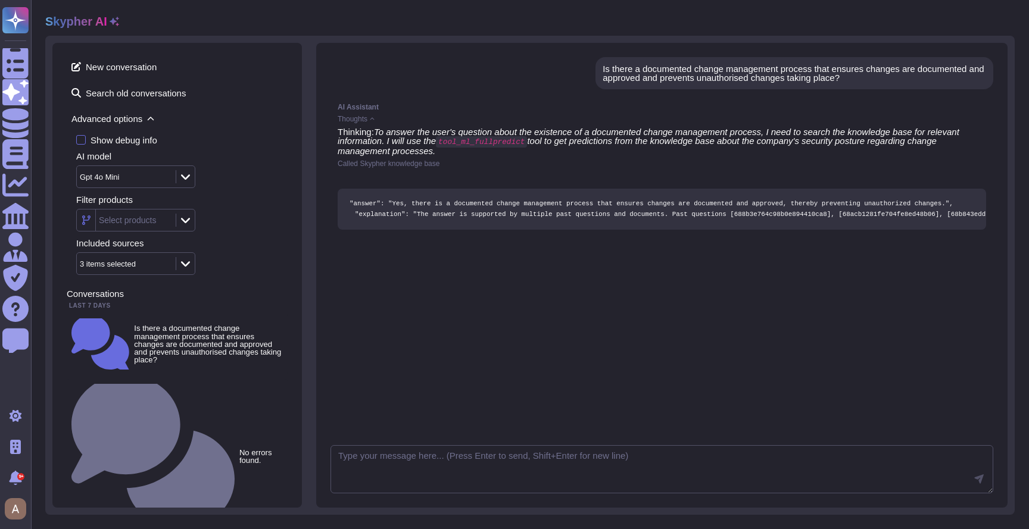
click at [110, 119] on span "Advanced options" at bounding box center [177, 119] width 221 height 18
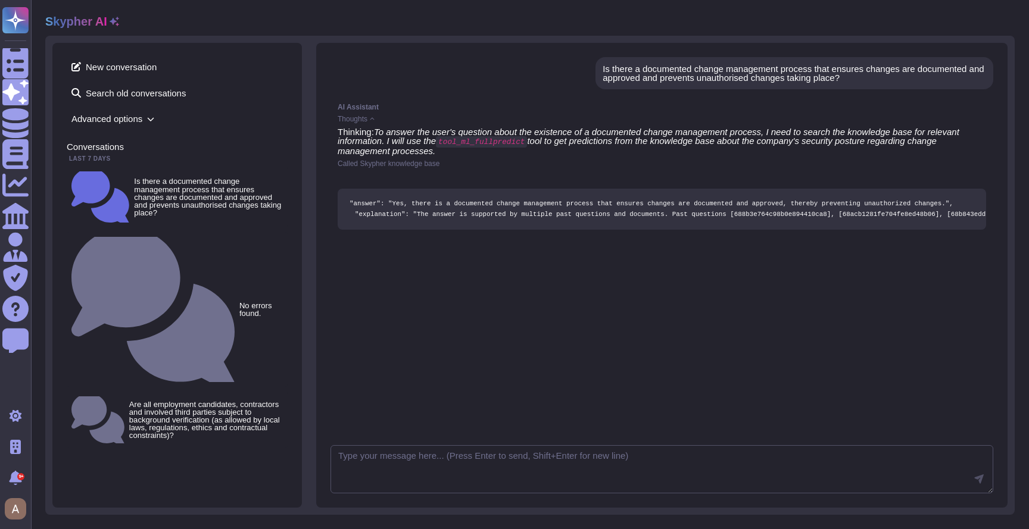
click at [976, 2] on div "Skypher AI New conversation Search old conversations Advanced options Conversat…" at bounding box center [530, 264] width 998 height 529
click at [367, 121] on span "Thoughts" at bounding box center [353, 119] width 30 height 7
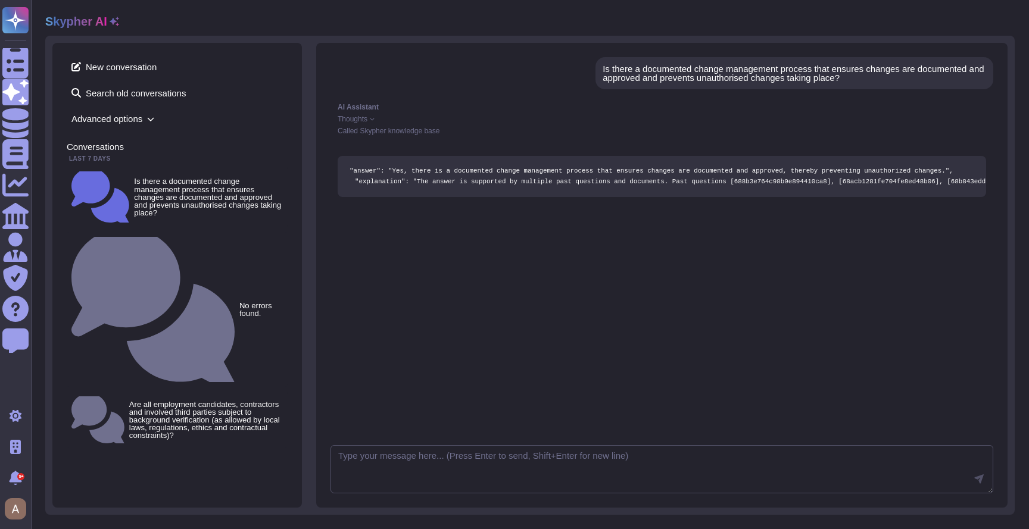
click at [367, 121] on span "Thoughts" at bounding box center [353, 119] width 30 height 7
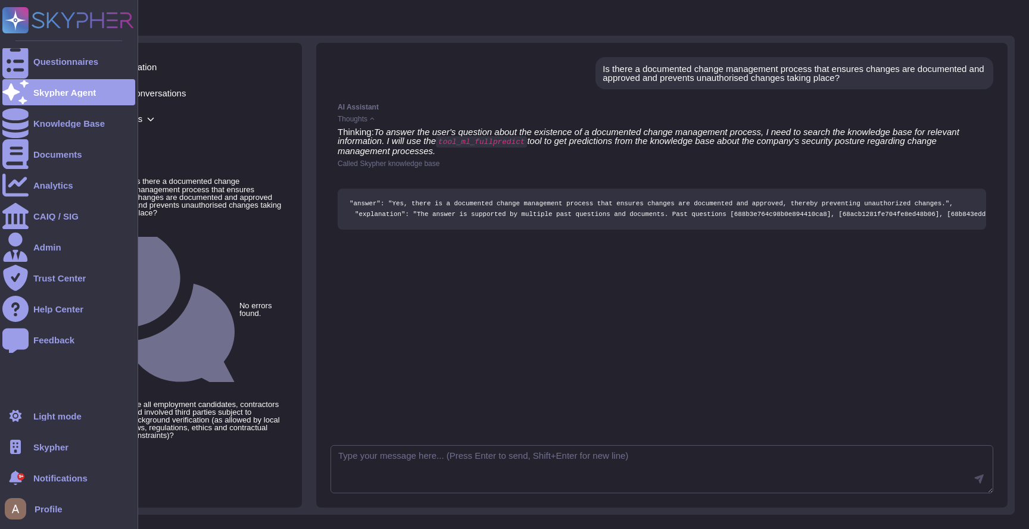
click at [62, 444] on span "Skypher" at bounding box center [50, 447] width 35 height 9
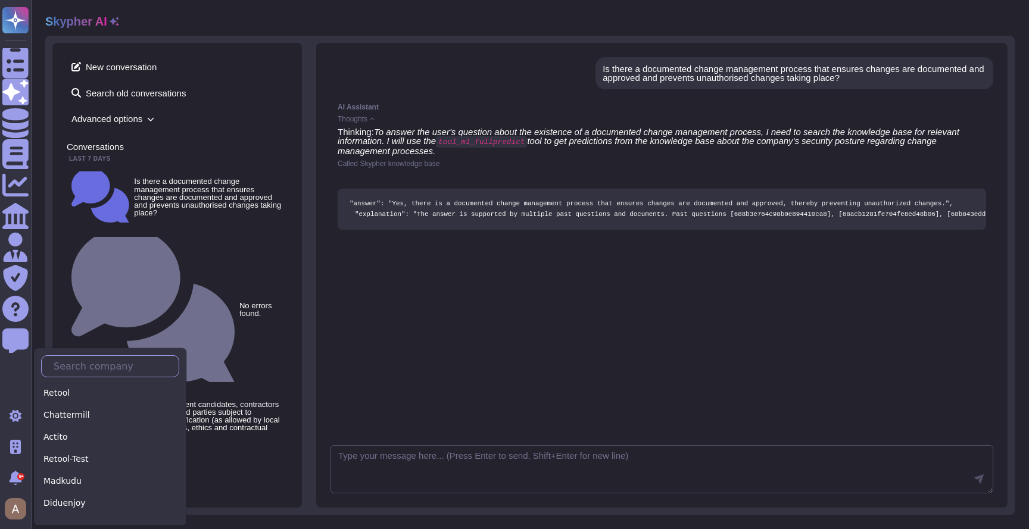
click at [141, 366] on input "text" at bounding box center [113, 366] width 131 height 21
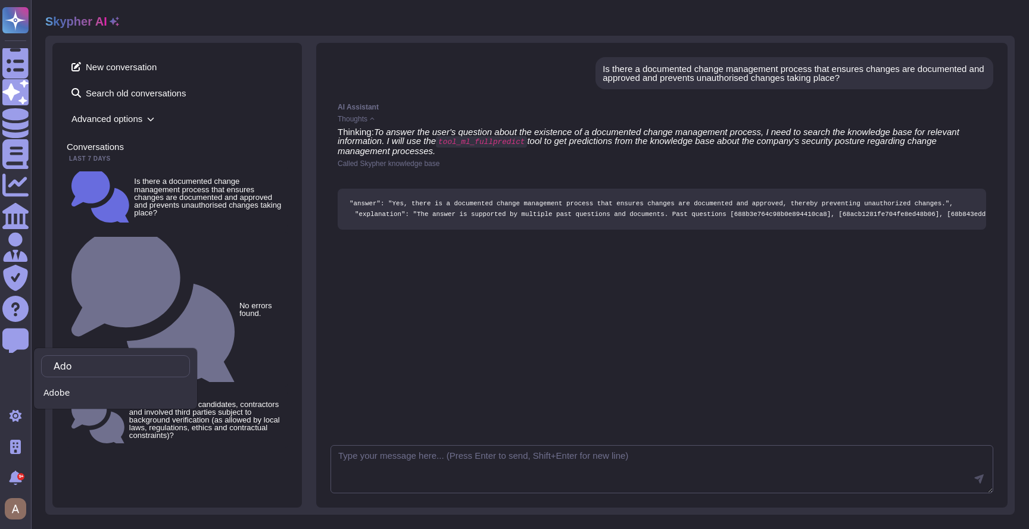
type input "Ado"
click at [144, 382] on div "Ado Adobe" at bounding box center [115, 379] width 164 height 62
click at [151, 391] on div "Adobe" at bounding box center [115, 393] width 149 height 17
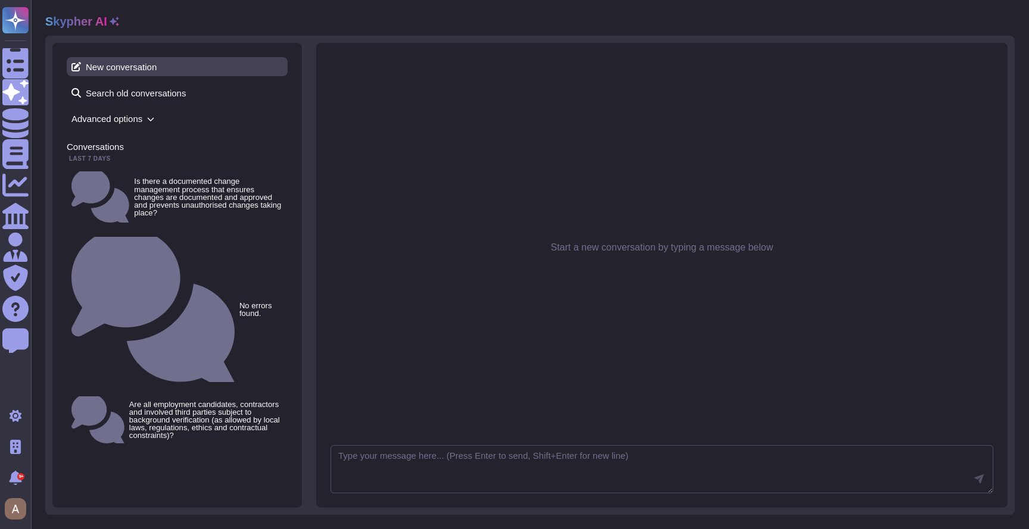
click at [126, 66] on span "New conversation" at bounding box center [177, 66] width 221 height 19
click at [423, 476] on textarea at bounding box center [662, 469] width 663 height 49
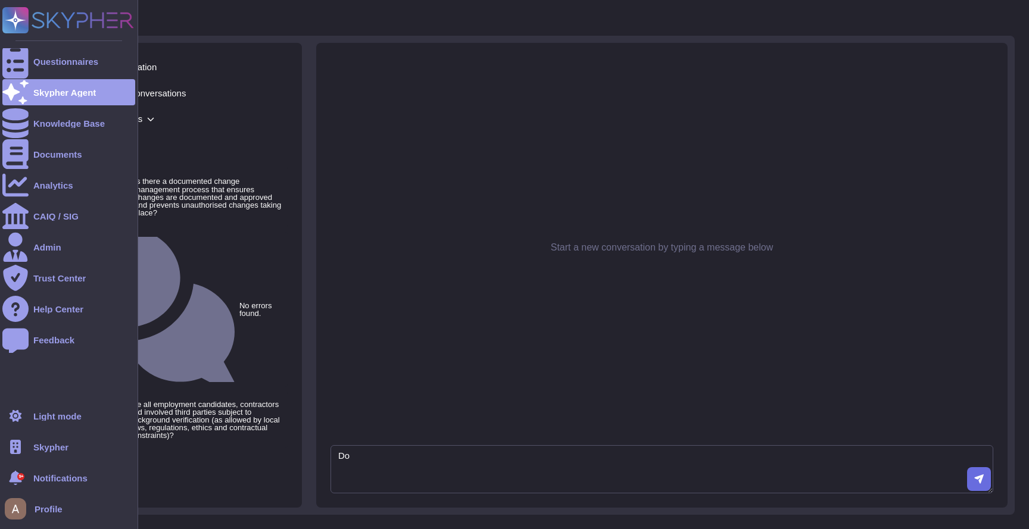
type textarea "Do"
click at [63, 445] on span "Skypher" at bounding box center [50, 447] width 35 height 9
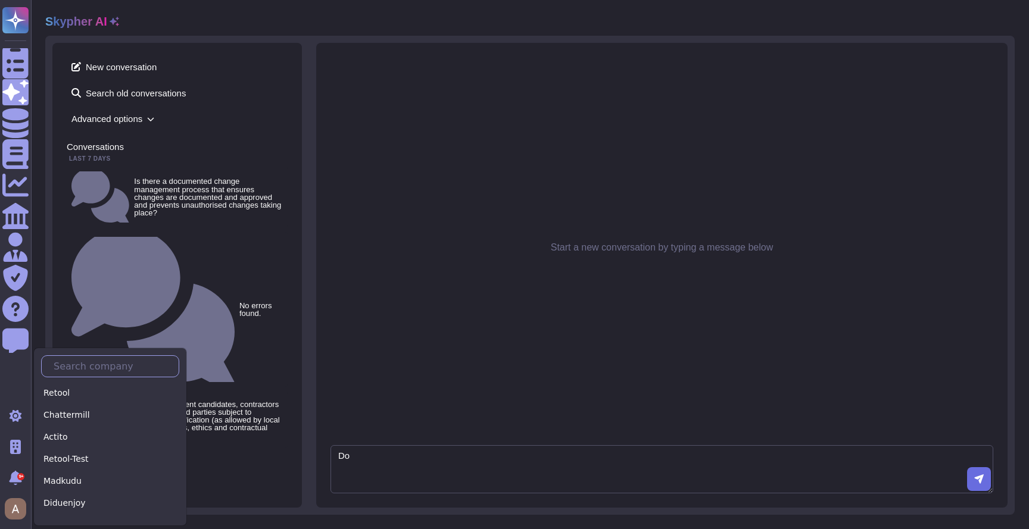
click at [119, 371] on input "text" at bounding box center [113, 366] width 131 height 21
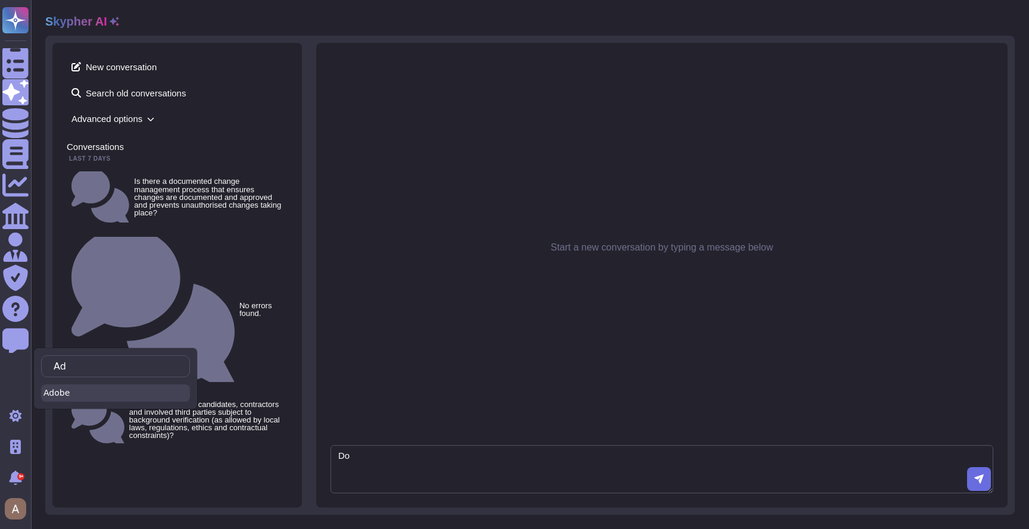
type input "Ad"
click at [123, 393] on div "Adobe" at bounding box center [115, 393] width 149 height 17
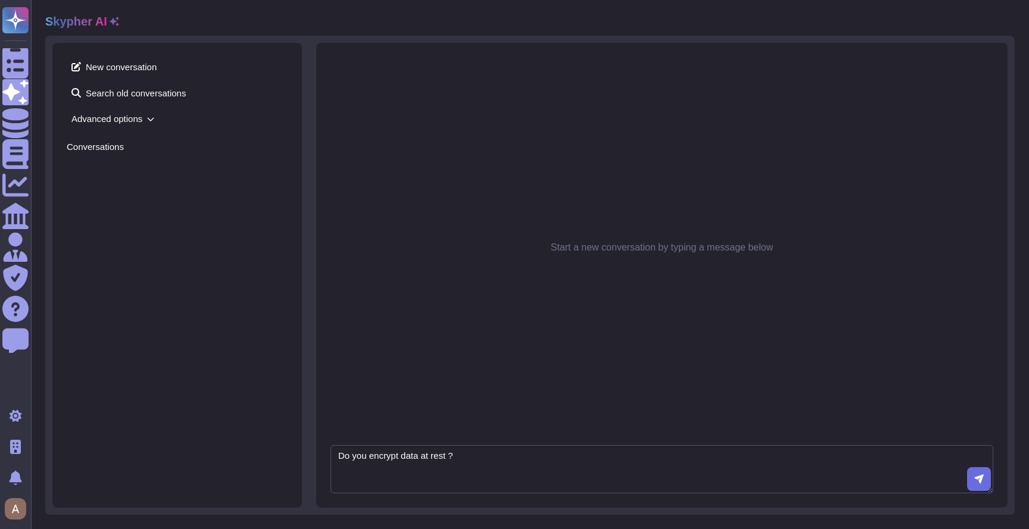
type textarea "Do you encrypt data at rest ?"
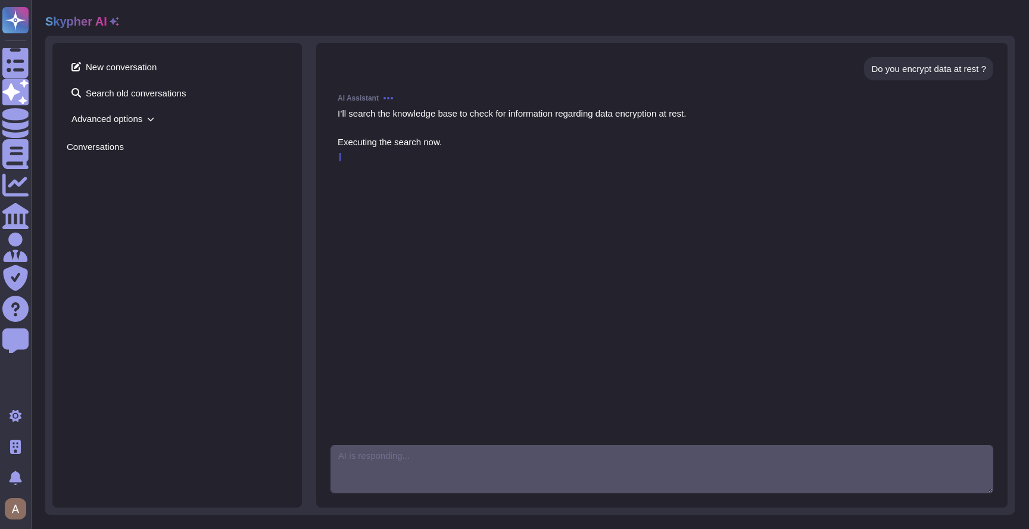
click at [123, 119] on span "Advanced options" at bounding box center [177, 119] width 221 height 18
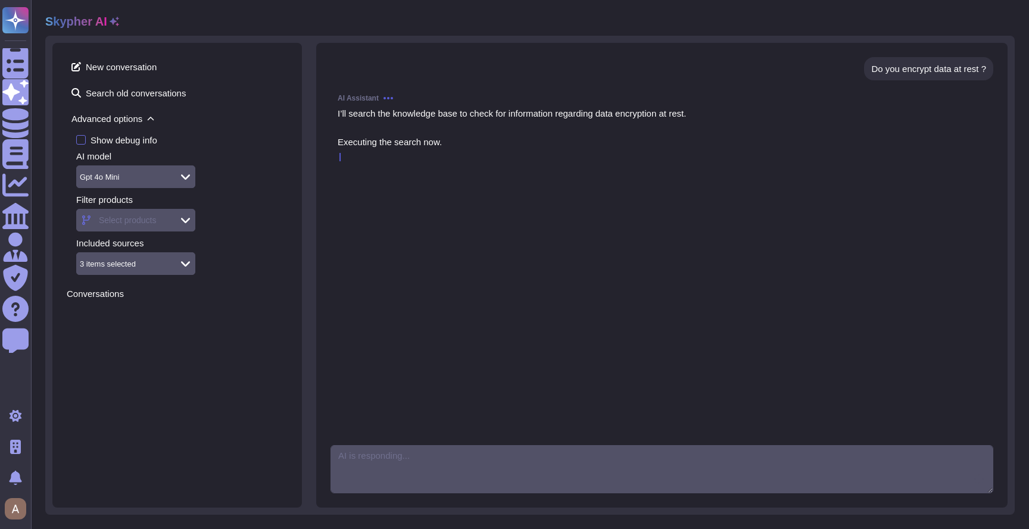
click at [123, 118] on span "Advanced options" at bounding box center [177, 119] width 221 height 18
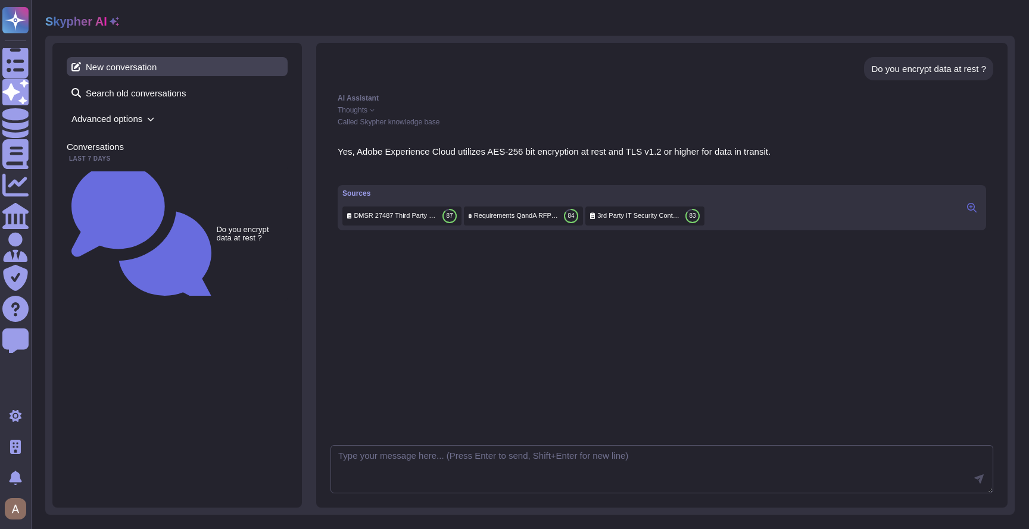
click at [142, 71] on span "New conversation" at bounding box center [177, 66] width 221 height 19
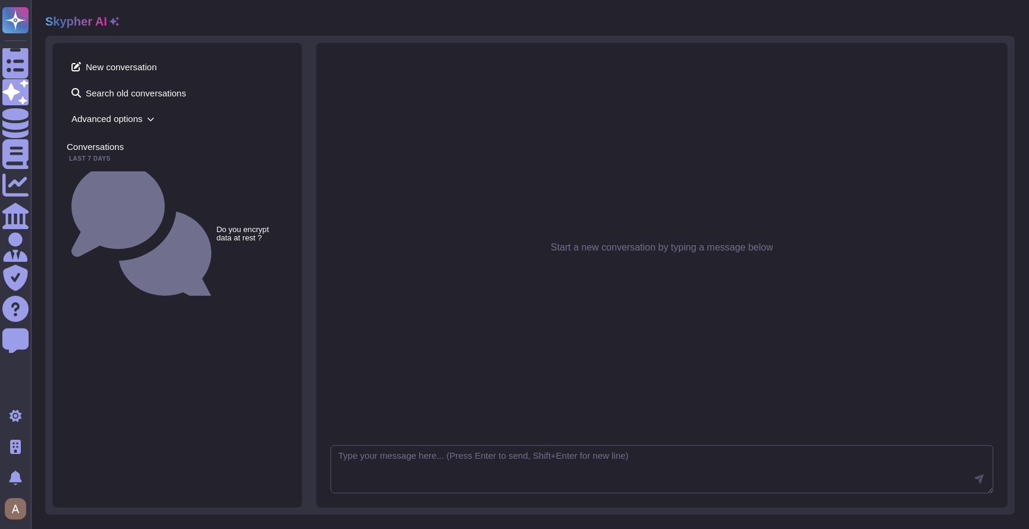
click at [151, 122] on icon at bounding box center [150, 119] width 7 height 7
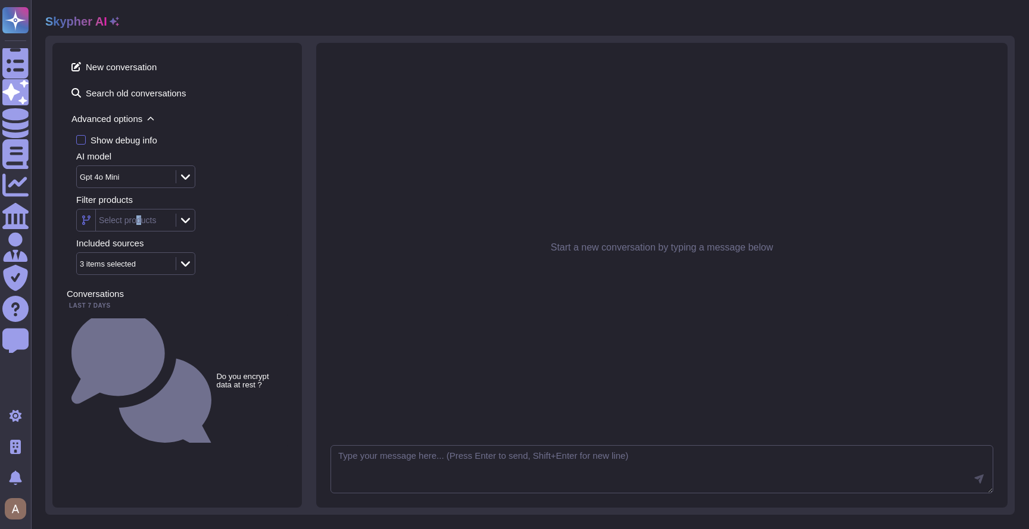
click at [141, 220] on div "Select products" at bounding box center [128, 220] width 58 height 8
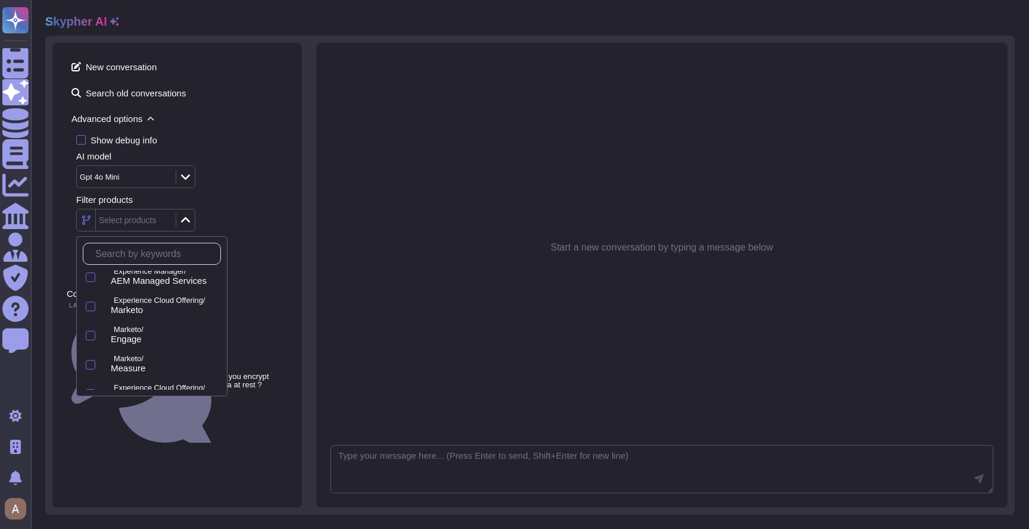
scroll to position [402, 0]
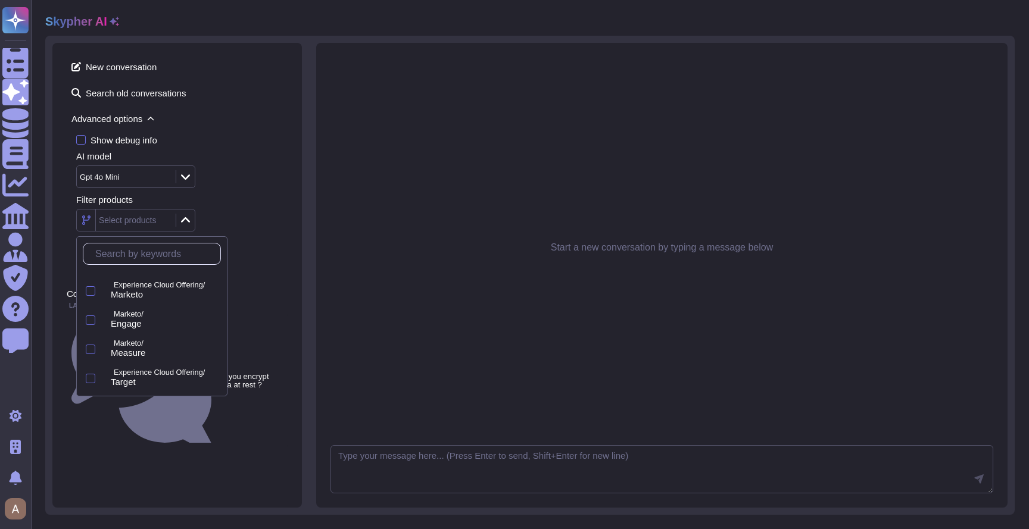
drag, startPoint x: 172, startPoint y: 320, endPoint x: 326, endPoint y: 366, distance: 161.1
click at [326, 366] on body "Questionnaires Skypher Agent Knowledge Base Documents Analytics CAIQ / SIG Admi…" at bounding box center [514, 264] width 1029 height 529
click at [170, 314] on span "Creative Cloud" at bounding box center [140, 318] width 59 height 11
click at [258, 144] on div "Show debug info" at bounding box center [181, 140] width 211 height 10
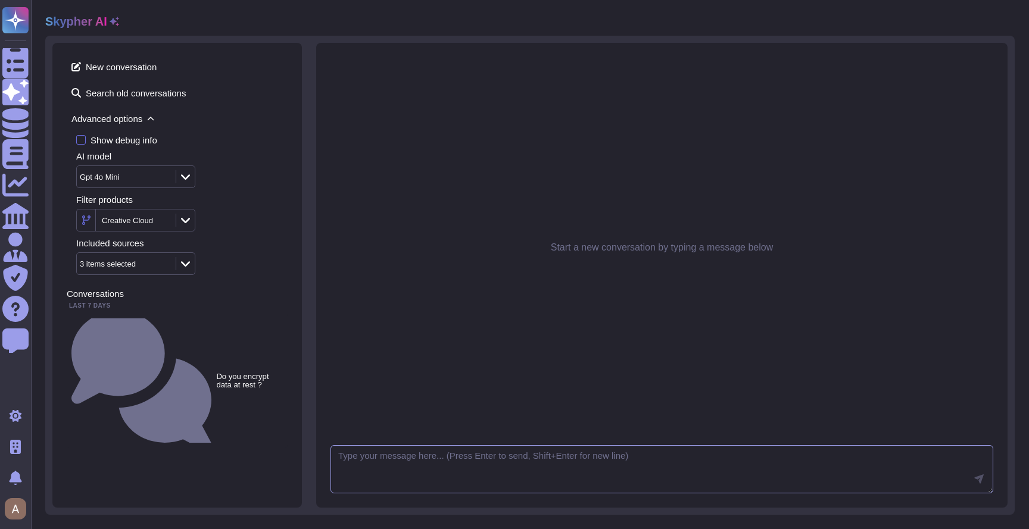
click at [413, 455] on textarea at bounding box center [662, 469] width 663 height 49
click at [439, 470] on textarea at bounding box center [662, 469] width 663 height 49
paste textarea "Is the production network segmented into different zones based on security leve…"
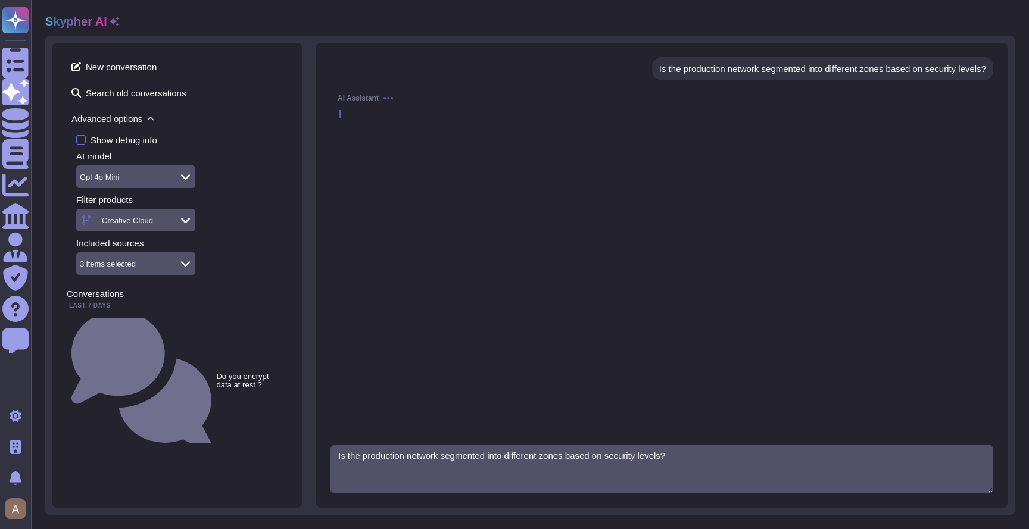
type textarea "Is the production network segmented into different zones based on security leve…"
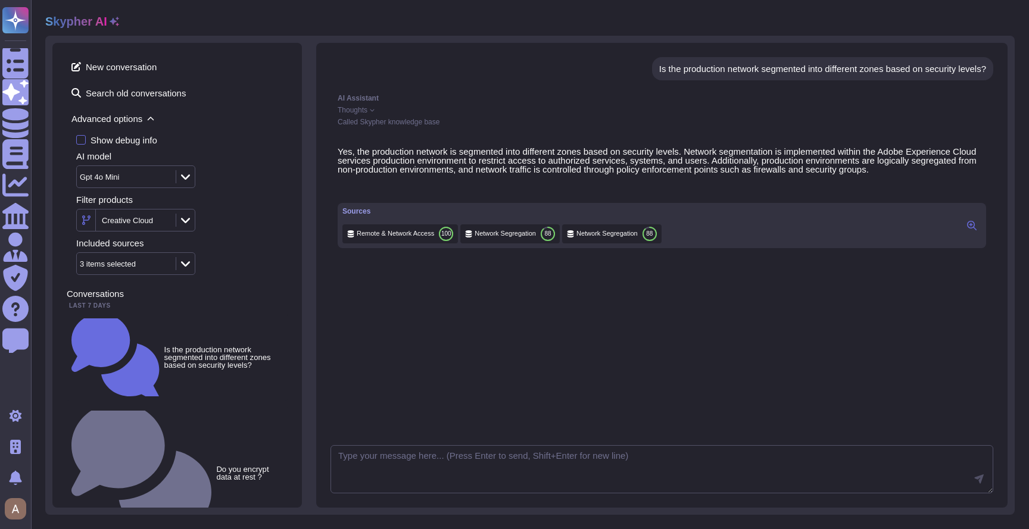
click at [386, 244] on div "Remote & Network Access 100" at bounding box center [400, 234] width 116 height 19
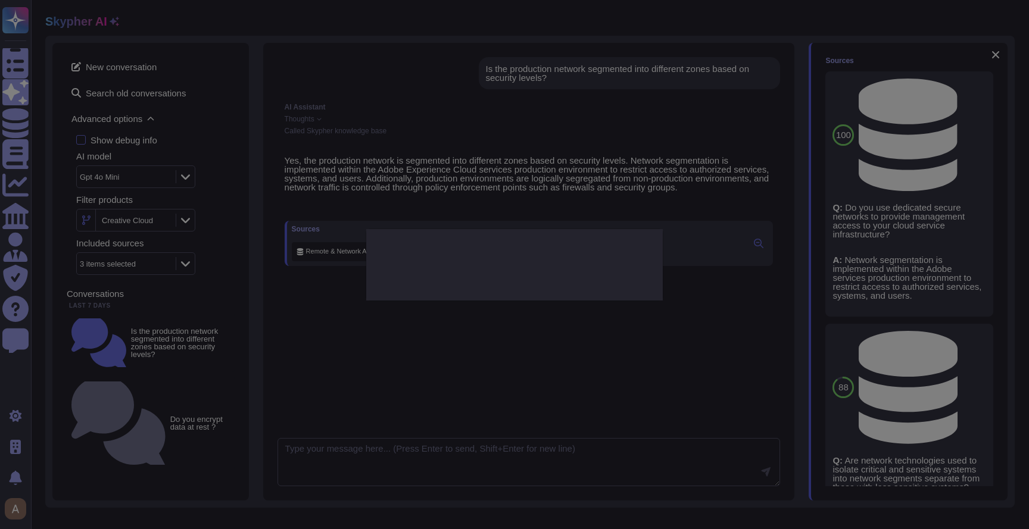
type textarea "Do you use dedicated secure networks to provide management access to your cloud…"
type textarea "Network segmentation is implemented within the Adobe services production enviro…"
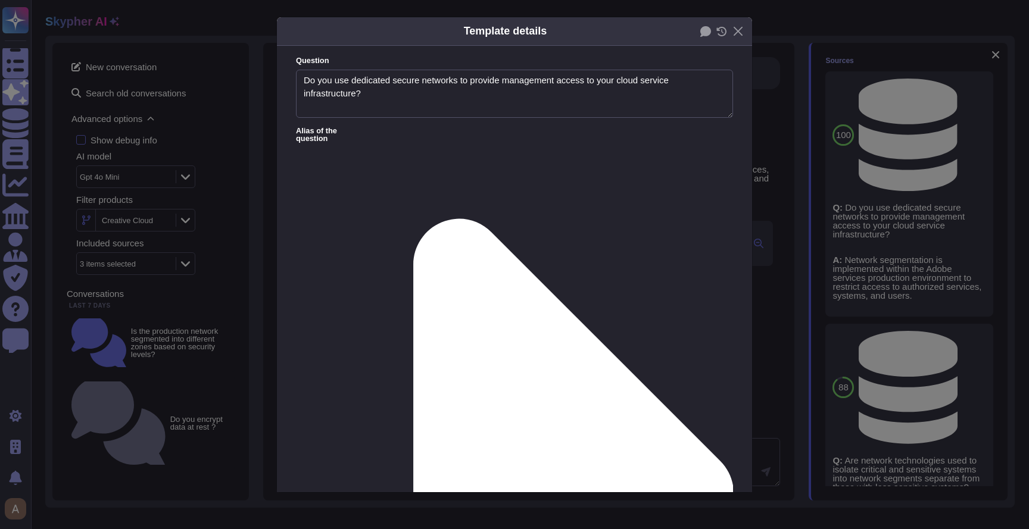
type textarea "Do you use dedicated secure networks to provide management access to your cloud…"
type textarea "Network segmentation is implemented within the Adobe services production enviro…"
click at [855, 181] on div "Template details Question Do you use dedicated secure networks to provide manag…" at bounding box center [514, 264] width 1029 height 529
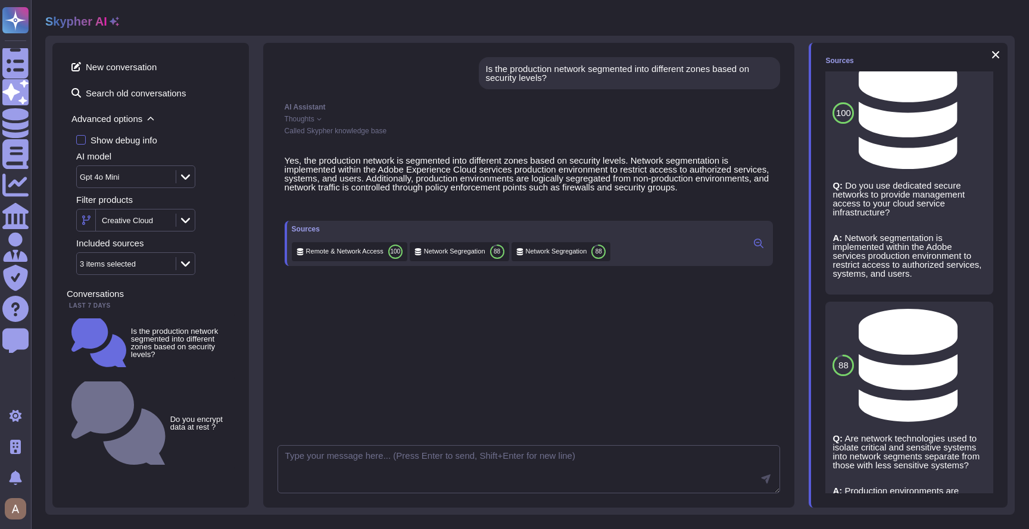
scroll to position [242, 0]
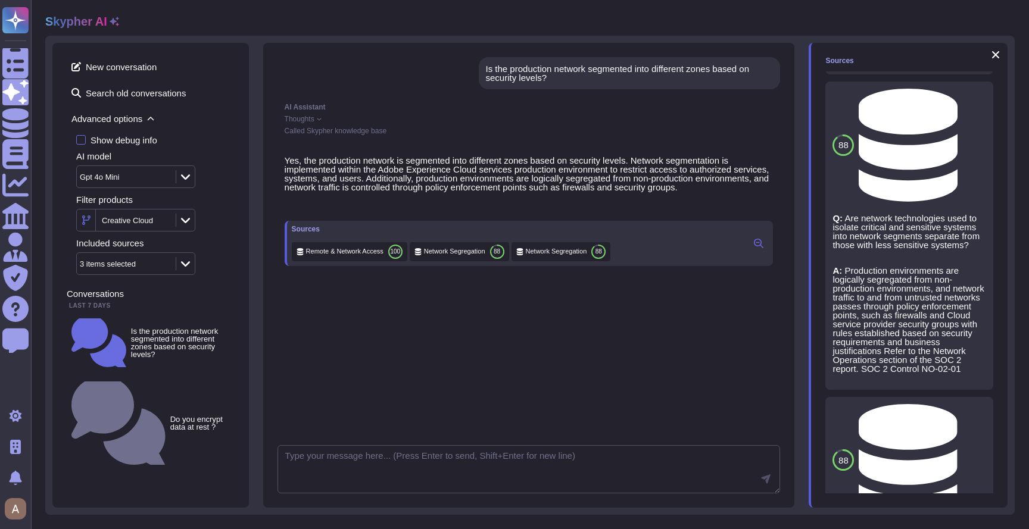
drag, startPoint x: 883, startPoint y: 330, endPoint x: 893, endPoint y: 354, distance: 26.7
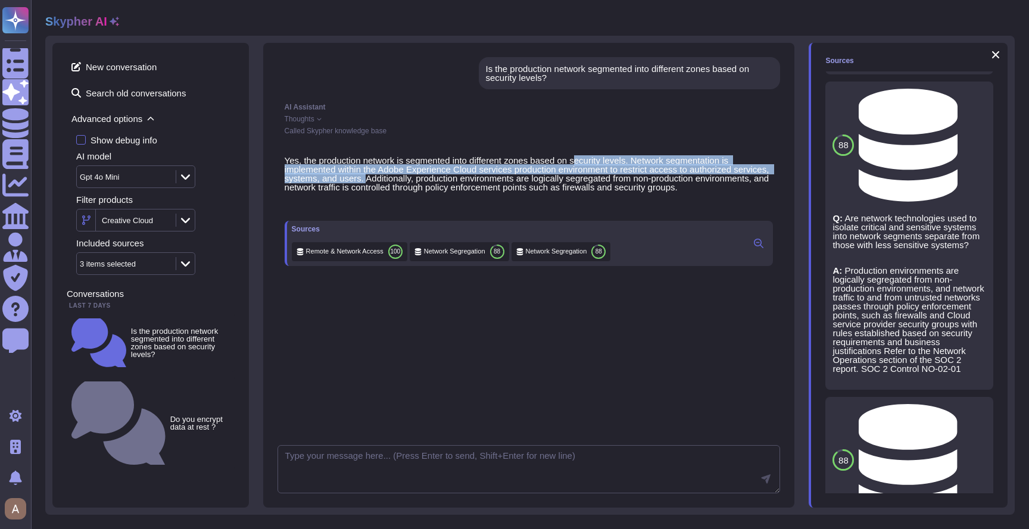
drag, startPoint x: 582, startPoint y: 159, endPoint x: 407, endPoint y: 180, distance: 176.3
click at [407, 180] on p "Yes, the production network is segmented into different zones based on security…" at bounding box center [529, 174] width 489 height 36
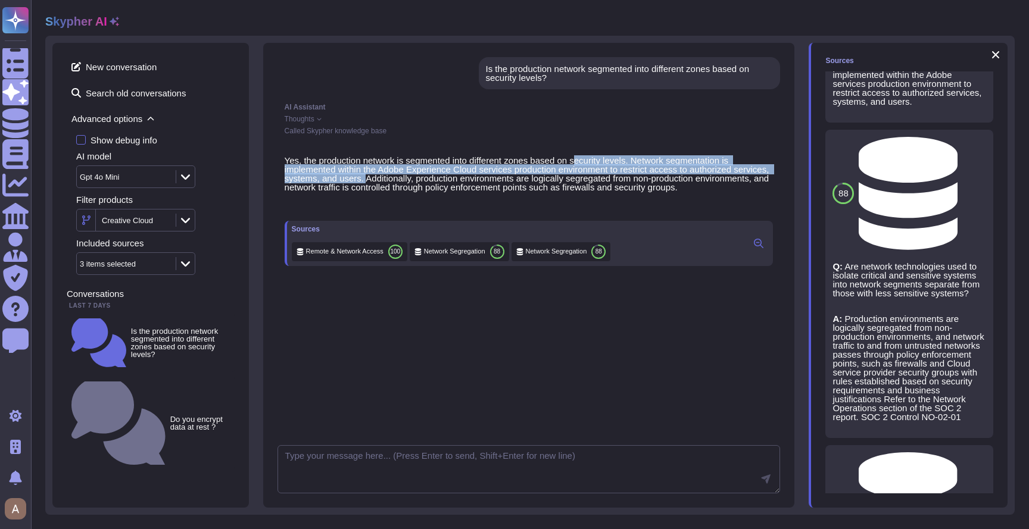
scroll to position [132, 0]
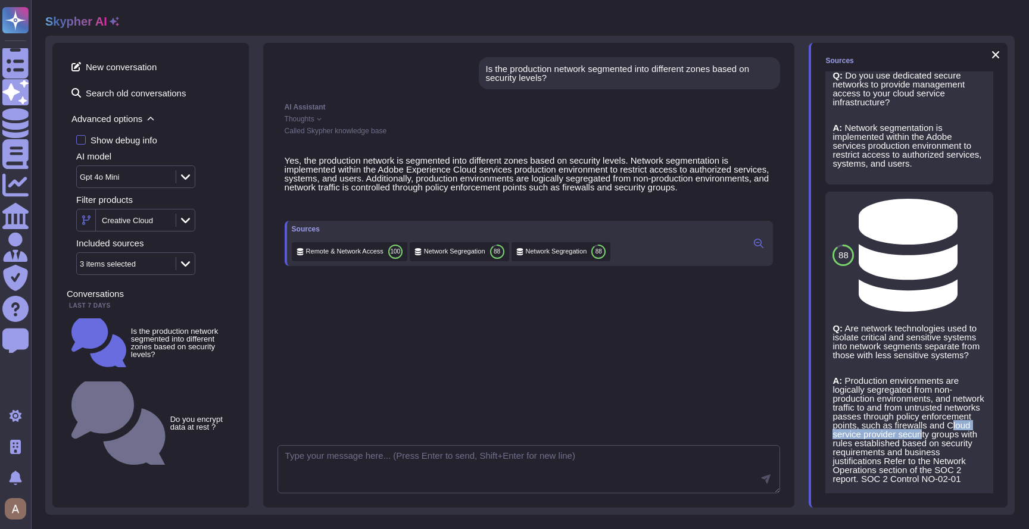
drag, startPoint x: 890, startPoint y: 259, endPoint x: 894, endPoint y: 269, distance: 10.2
click at [894, 376] on p "A: Production environments are logically segregated from non-production environ…" at bounding box center [910, 429] width 154 height 107
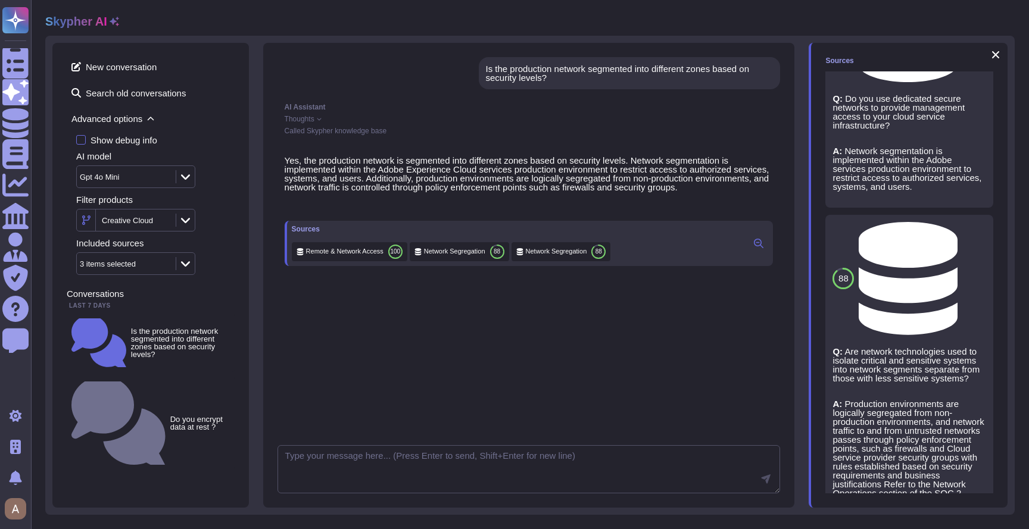
scroll to position [0, 0]
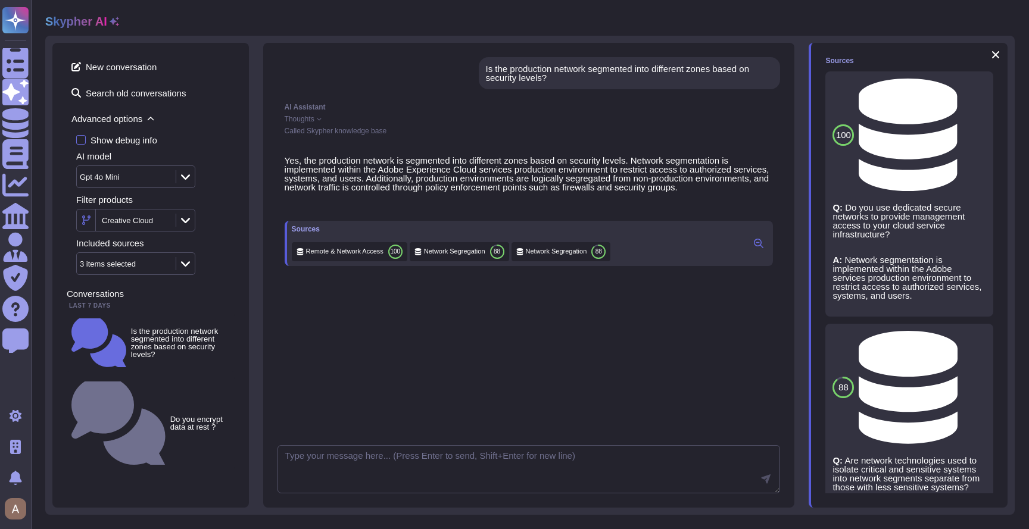
click at [755, 248] on icon at bounding box center [759, 244] width 10 height 10
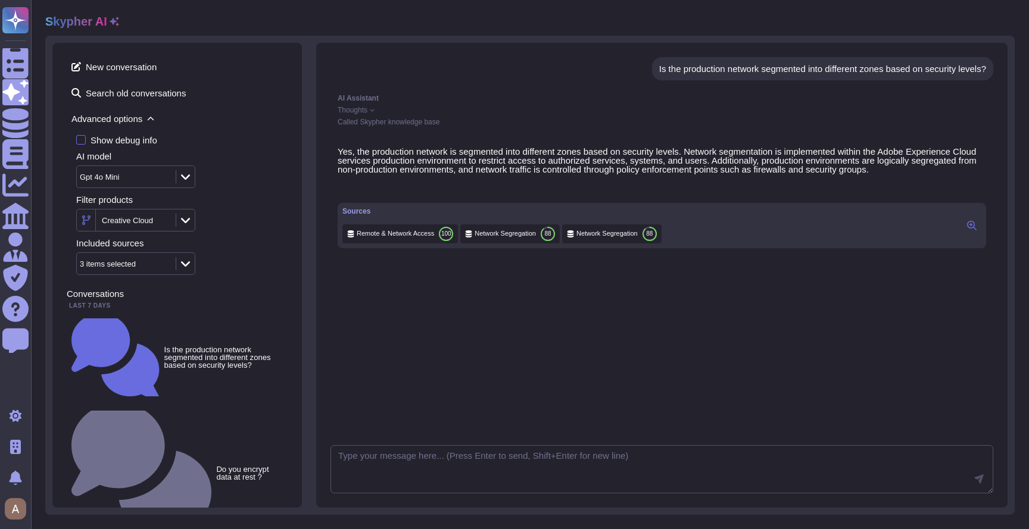
click at [977, 233] on button at bounding box center [971, 226] width 19 height 14
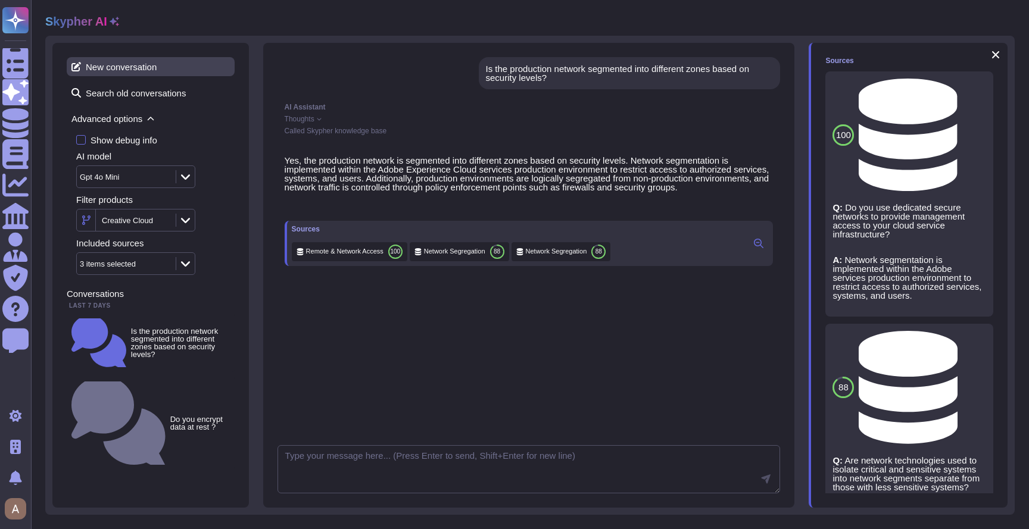
click at [132, 73] on span "New conversation" at bounding box center [151, 66] width 168 height 19
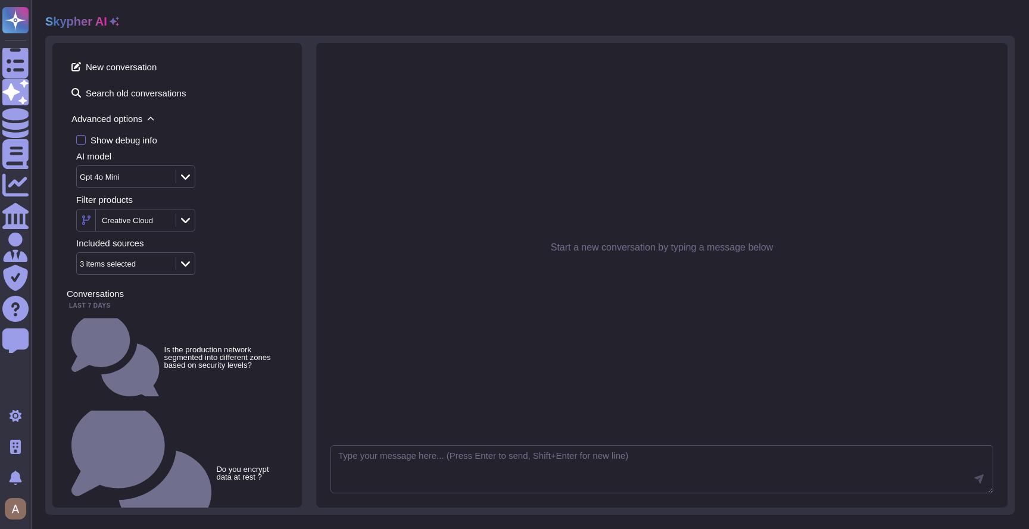
click at [188, 220] on div at bounding box center [185, 220] width 19 height 13
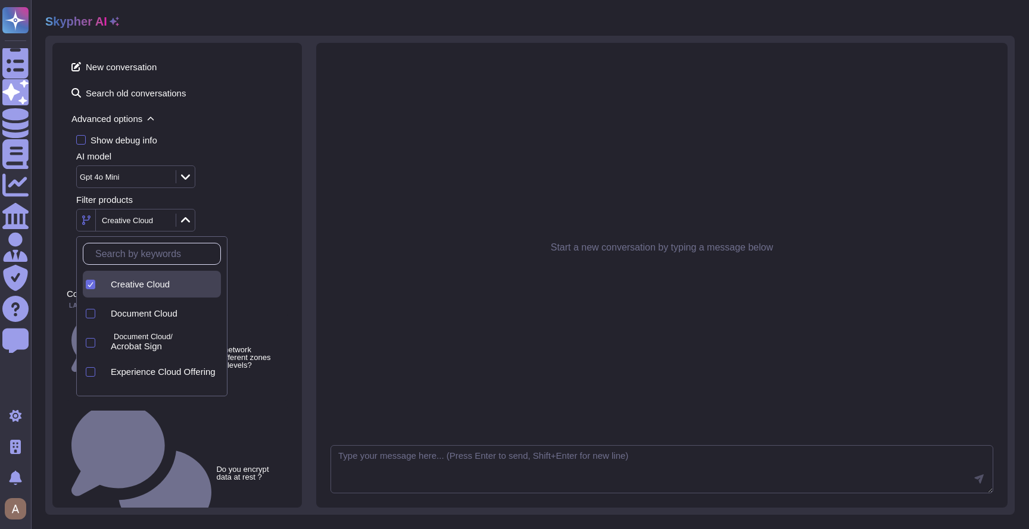
click at [159, 286] on span "Creative Cloud" at bounding box center [140, 284] width 59 height 11
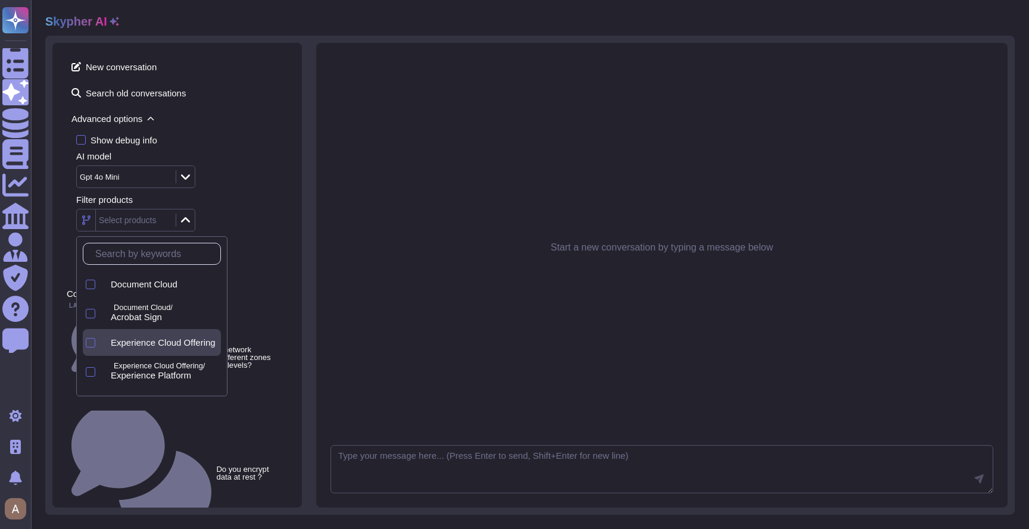
click at [170, 343] on span "Experience Cloud Offering" at bounding box center [163, 343] width 105 height 11
click at [493, 462] on textarea at bounding box center [662, 469] width 663 height 49
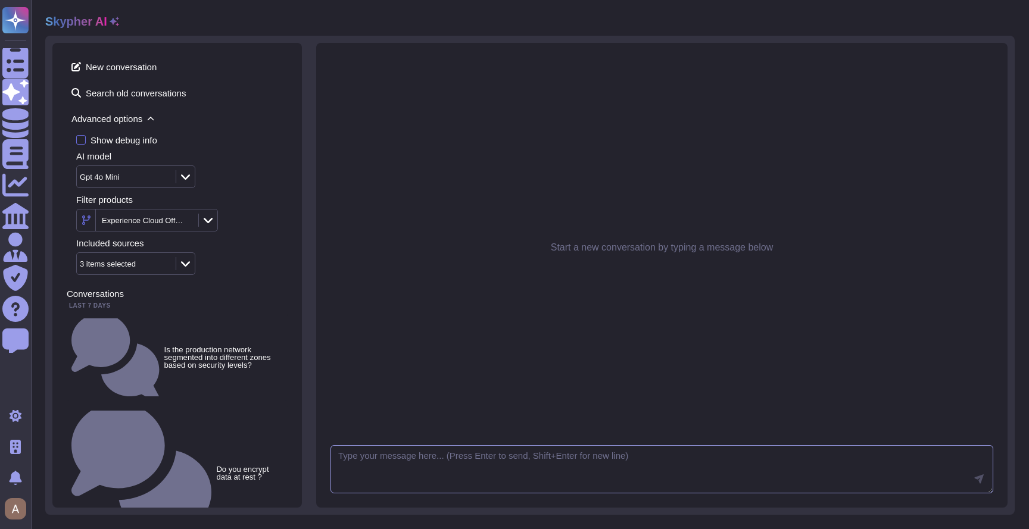
paste textarea "Do you review your Information Security Policies at least once a year?"
type textarea "Do you review your Information Security Policies at least once a year?"
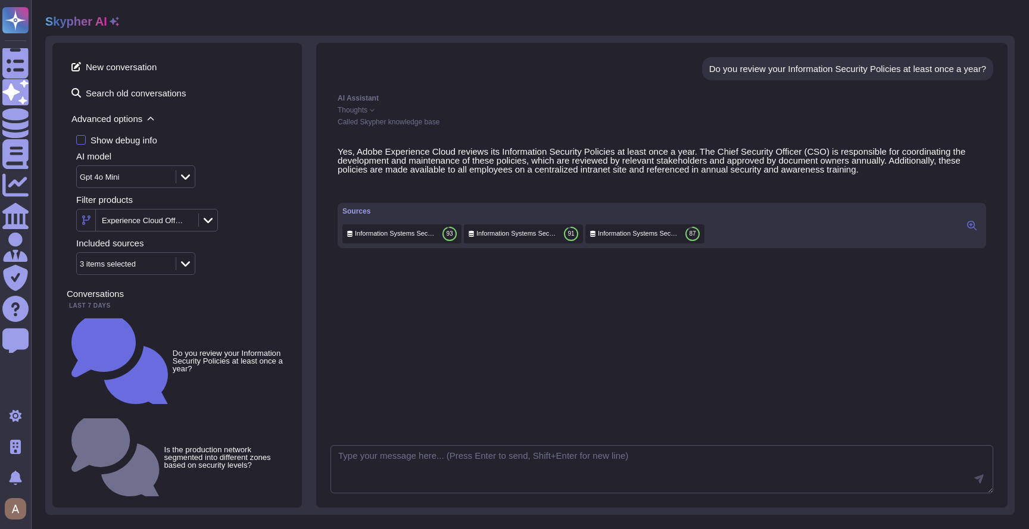
click at [974, 230] on icon at bounding box center [972, 226] width 10 height 10
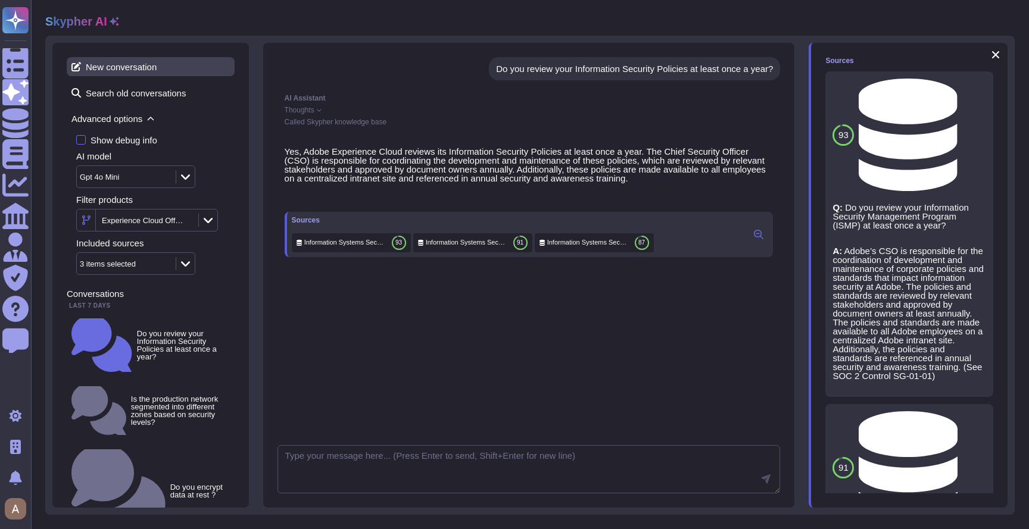
click at [135, 71] on span "New conversation" at bounding box center [151, 66] width 168 height 19
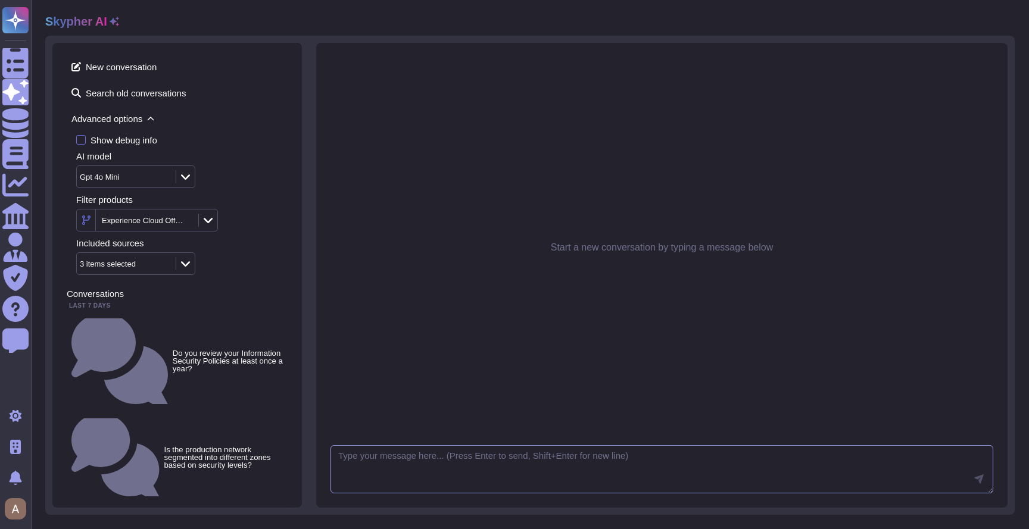
click at [421, 475] on textarea at bounding box center [662, 469] width 663 height 49
type textarea "list users"
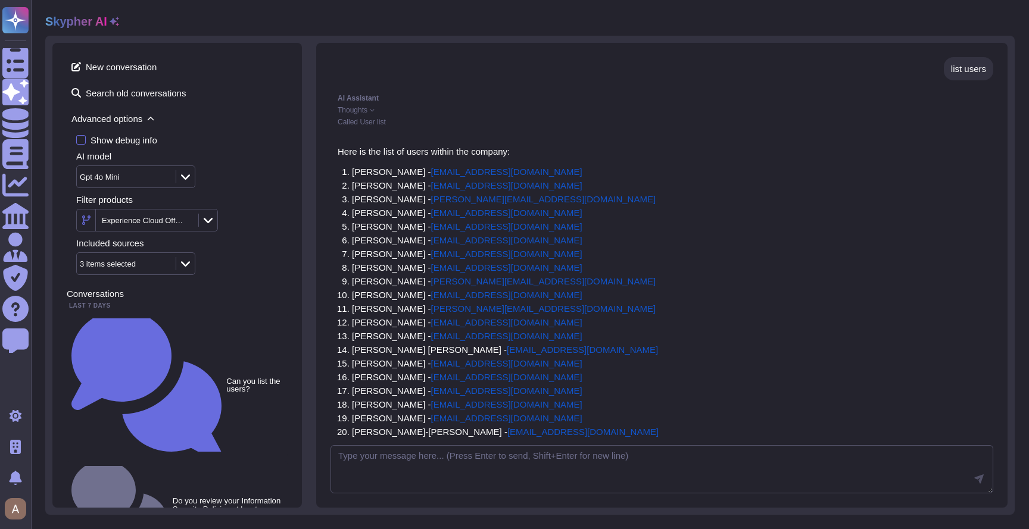
click at [367, 109] on span "Thoughts" at bounding box center [353, 110] width 30 height 7
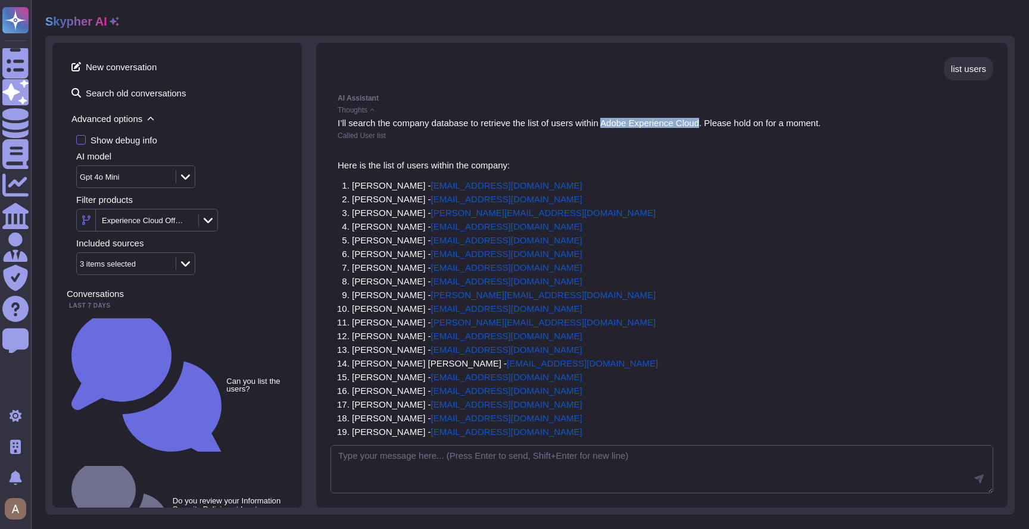
drag, startPoint x: 708, startPoint y: 121, endPoint x: 610, endPoint y: 125, distance: 98.3
click at [610, 125] on p "I’ll search the company database to retrieve the list of users within Adobe Exp…" at bounding box center [662, 123] width 649 height 9
copy p "Adobe Experience Cloud"
click at [407, 119] on p "I’ll search the company database to retrieve the list of users within Adobe Exp…" at bounding box center [662, 123] width 649 height 9
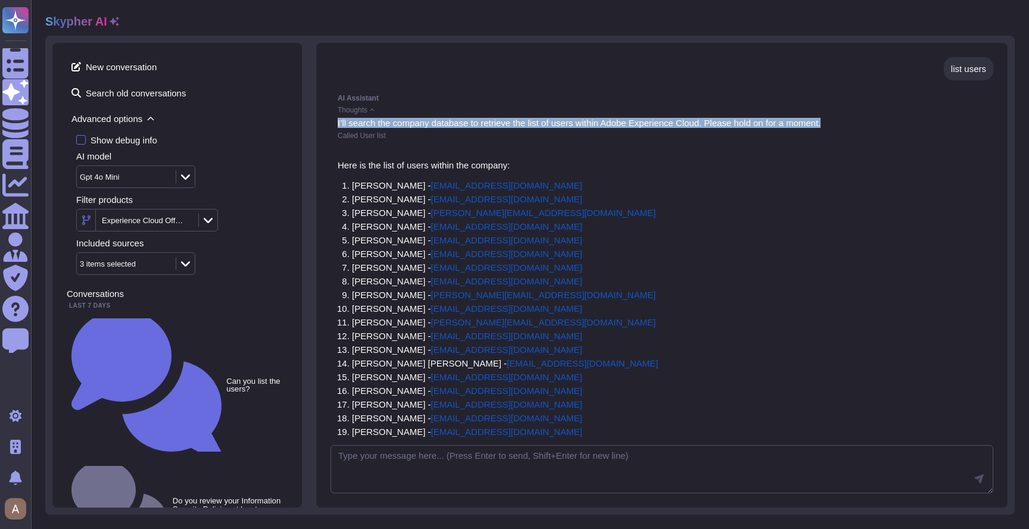
click at [407, 119] on p "I’ll search the company database to retrieve the list of users within Adobe Exp…" at bounding box center [662, 123] width 649 height 9
copy p "I’ll search the company database to retrieve the list of users within Adobe Exp…"
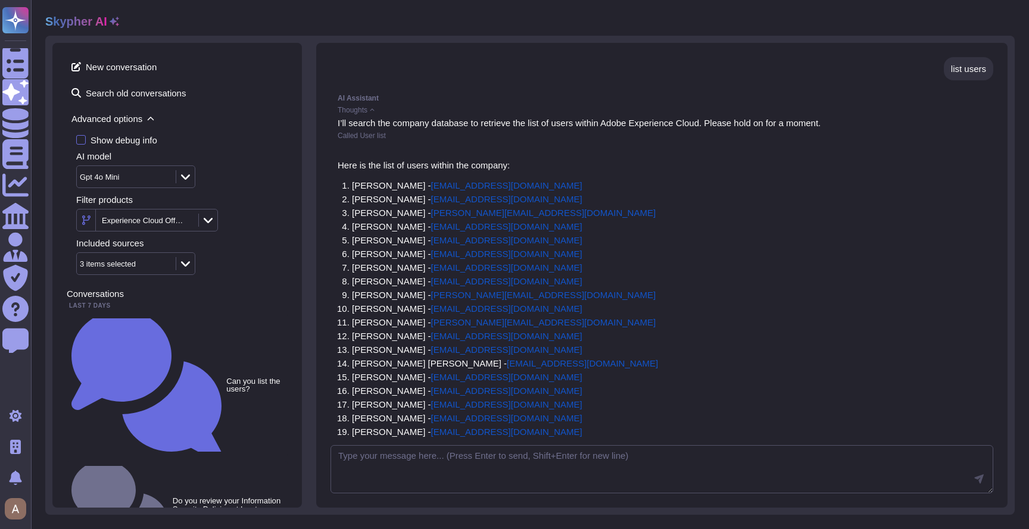
click at [701, 316] on div "Here is the list of users within the company: Louis Rush - lrush@adobe.com Tyso…" at bounding box center [662, 348] width 649 height 374
click at [186, 222] on icon at bounding box center [186, 222] width 0 height 0
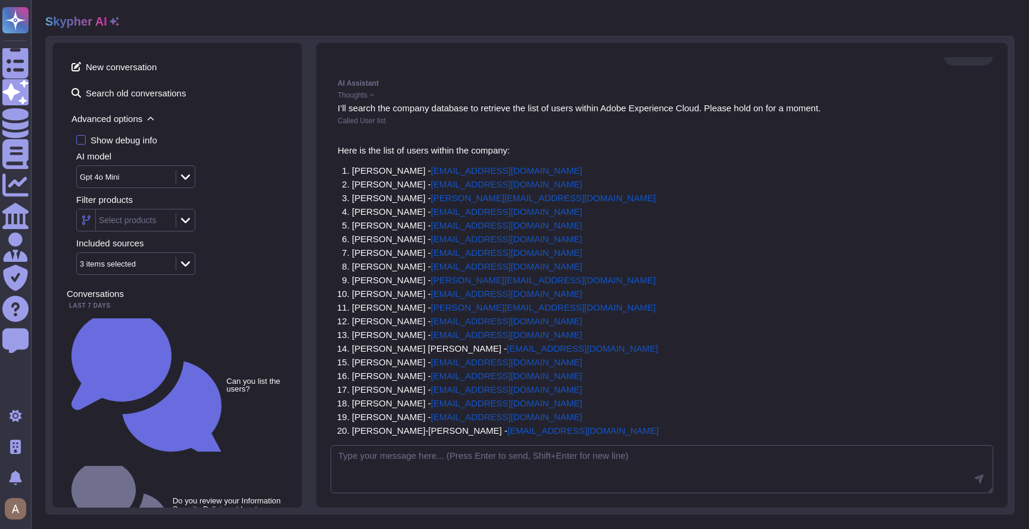
scroll to position [140, 0]
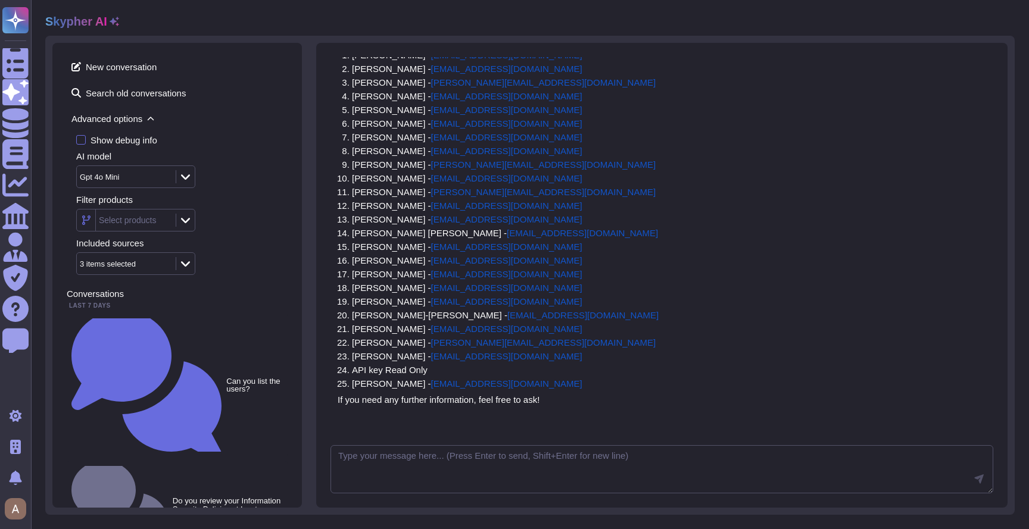
drag, startPoint x: 436, startPoint y: 362, endPoint x: 562, endPoint y: 369, distance: 126.4
click at [562, 369] on ol "Louis Rush - lrush@adobe.com Tyson Wray - twray@adobe.com Sean Haahr - haahr@ad…" at bounding box center [498, 222] width 321 height 342
click at [565, 368] on ol "Louis Rush - lrush@adobe.com Tyson Wray - twray@adobe.com Sean Haahr - haahr@ad…" at bounding box center [498, 222] width 321 height 342
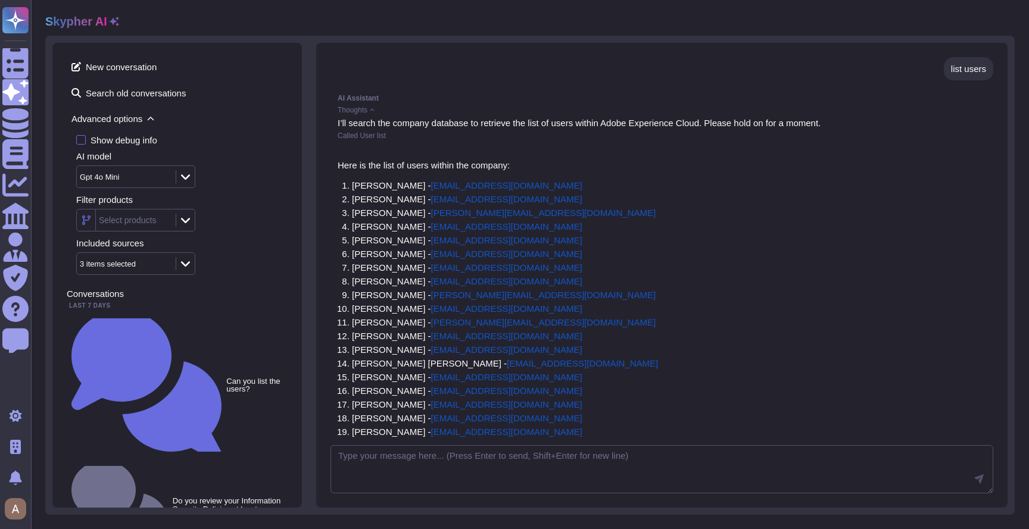
click at [114, 117] on span "Advanced options" at bounding box center [177, 119] width 221 height 18
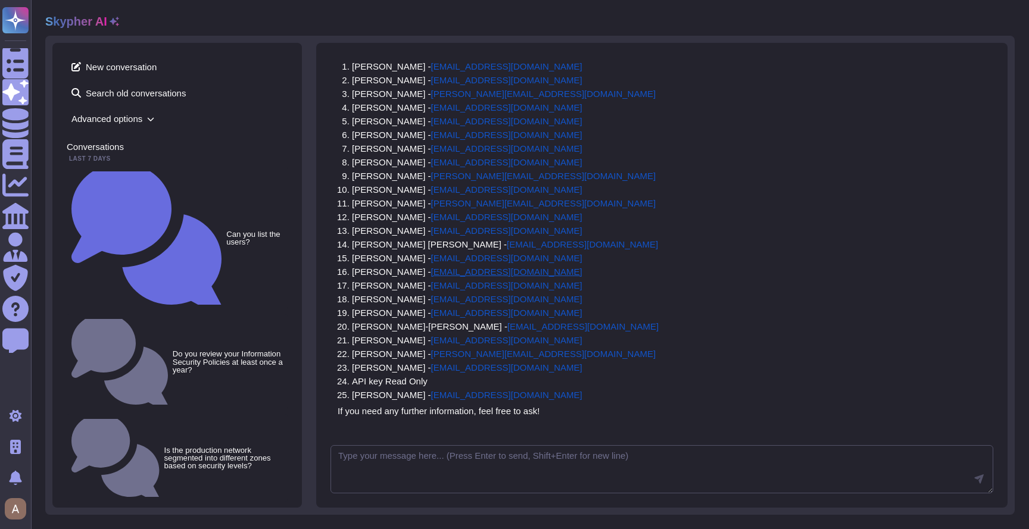
scroll to position [140, 0]
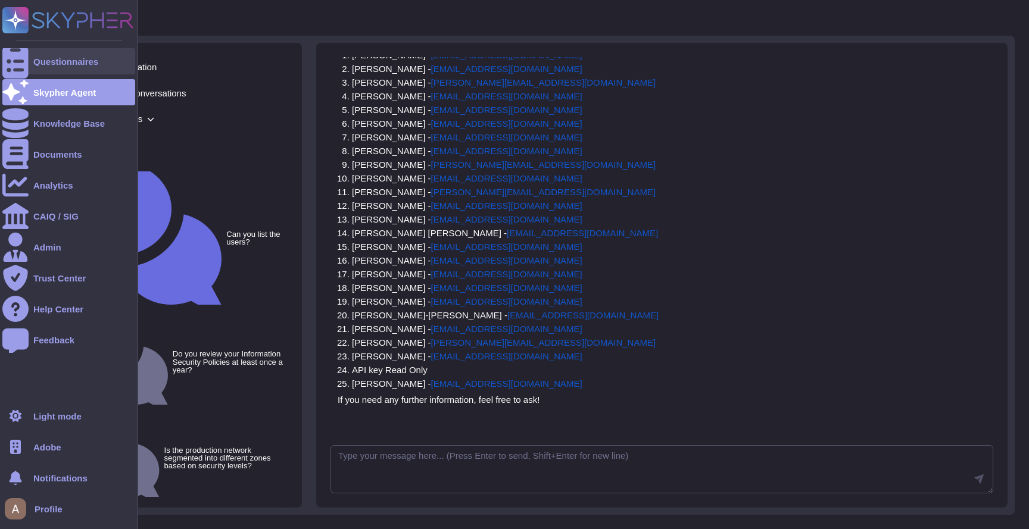
click at [36, 51] on div "Questionnaires" at bounding box center [68, 61] width 133 height 26
